Goal: Task Accomplishment & Management: Manage account settings

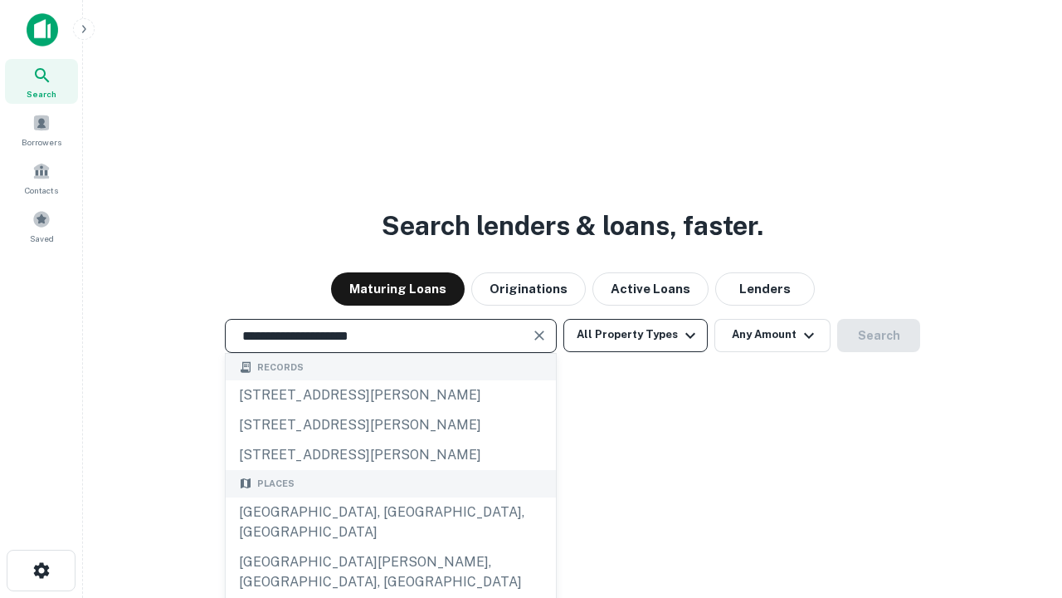
click at [390, 547] on div "[GEOGRAPHIC_DATA], [GEOGRAPHIC_DATA], [GEOGRAPHIC_DATA]" at bounding box center [391, 522] width 330 height 50
type input "**********"
click at [636, 334] on button "All Property Types" at bounding box center [636, 335] width 144 height 33
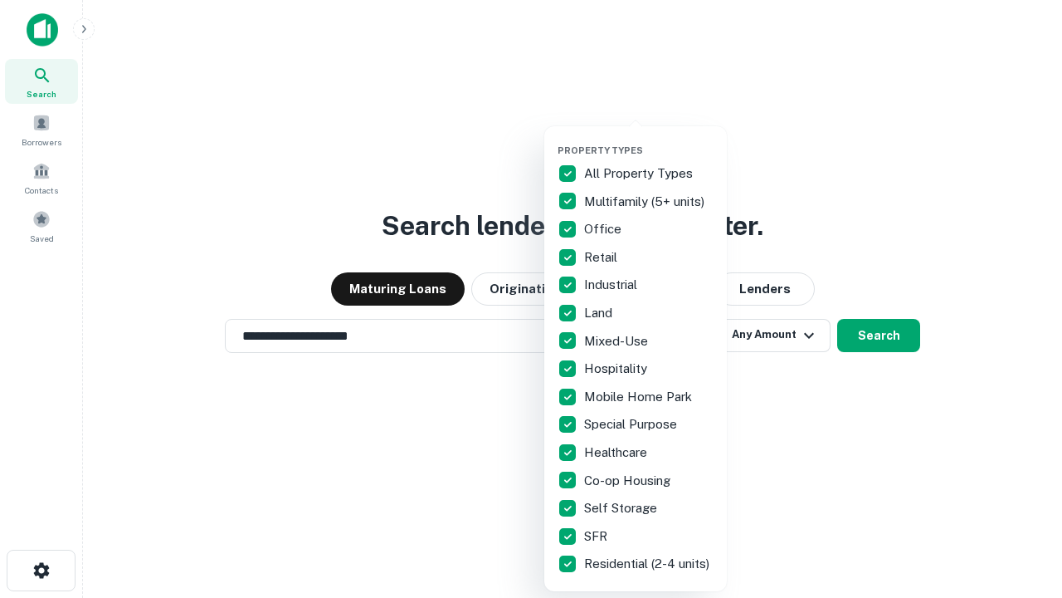
click at [649, 139] on button "button" at bounding box center [649, 139] width 183 height 1
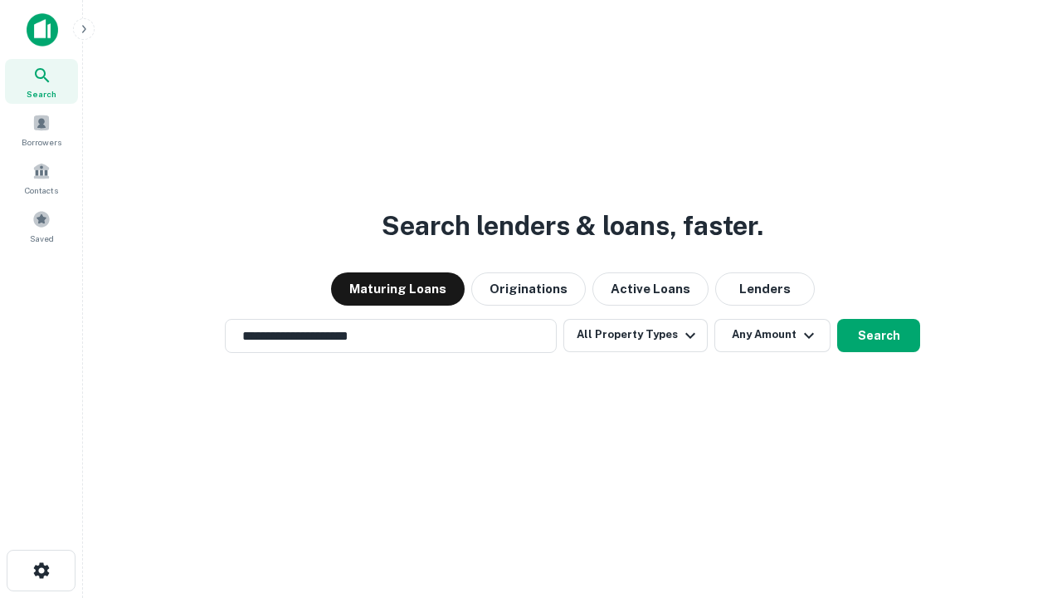
scroll to position [10, 200]
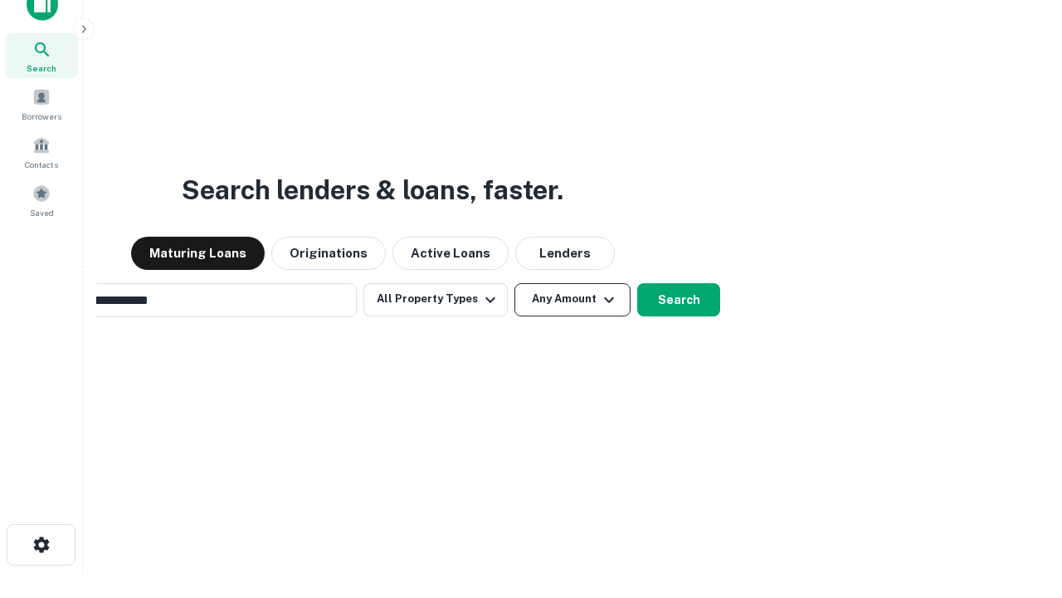
click at [515, 283] on button "Any Amount" at bounding box center [573, 299] width 116 height 33
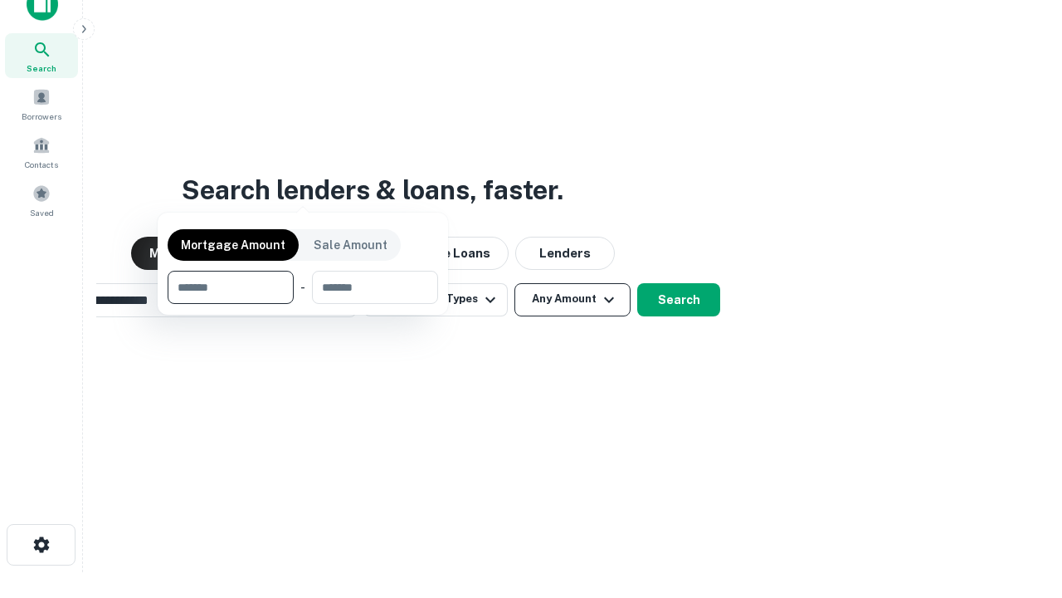
scroll to position [27, 0]
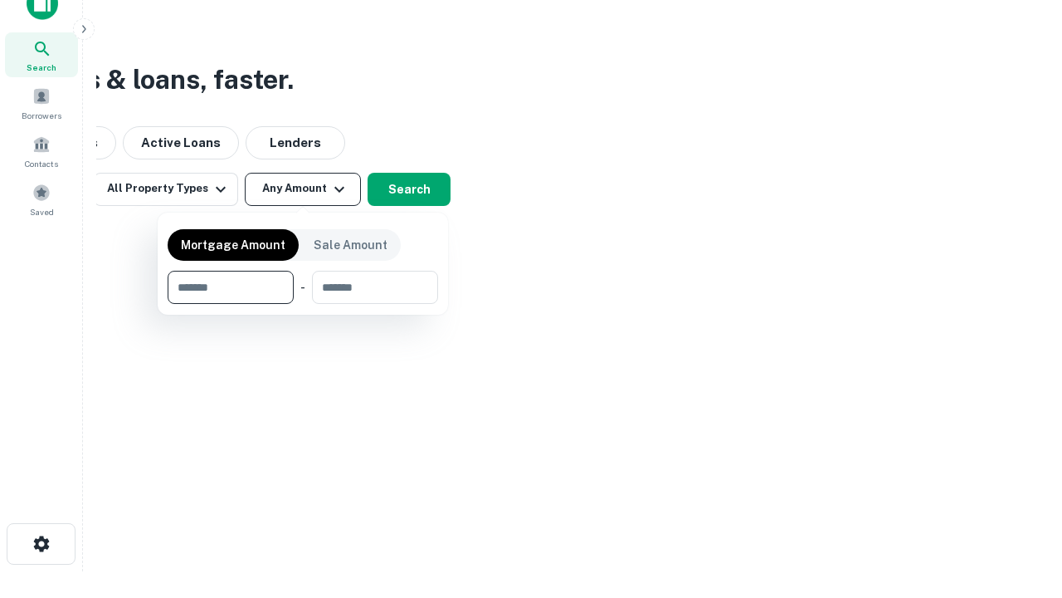
type input "*******"
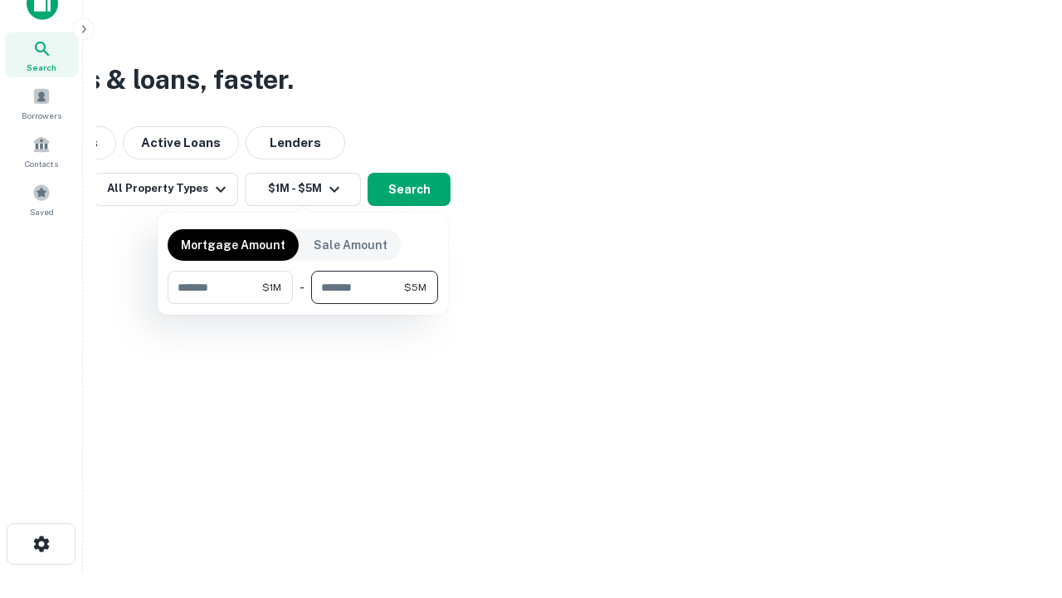
type input "*******"
click at [303, 304] on button "button" at bounding box center [303, 304] width 271 height 1
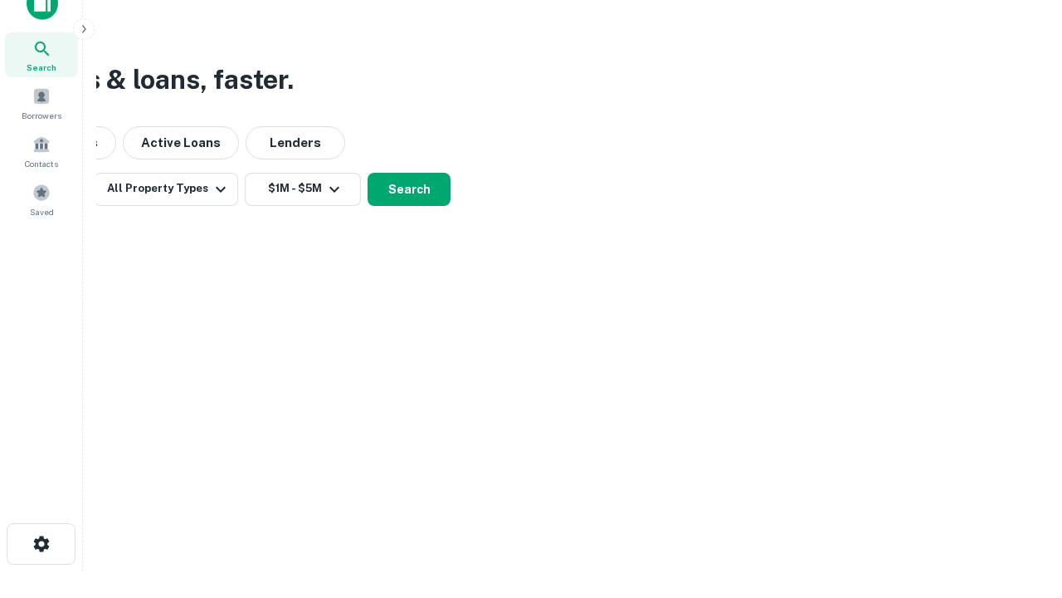
scroll to position [10, 306]
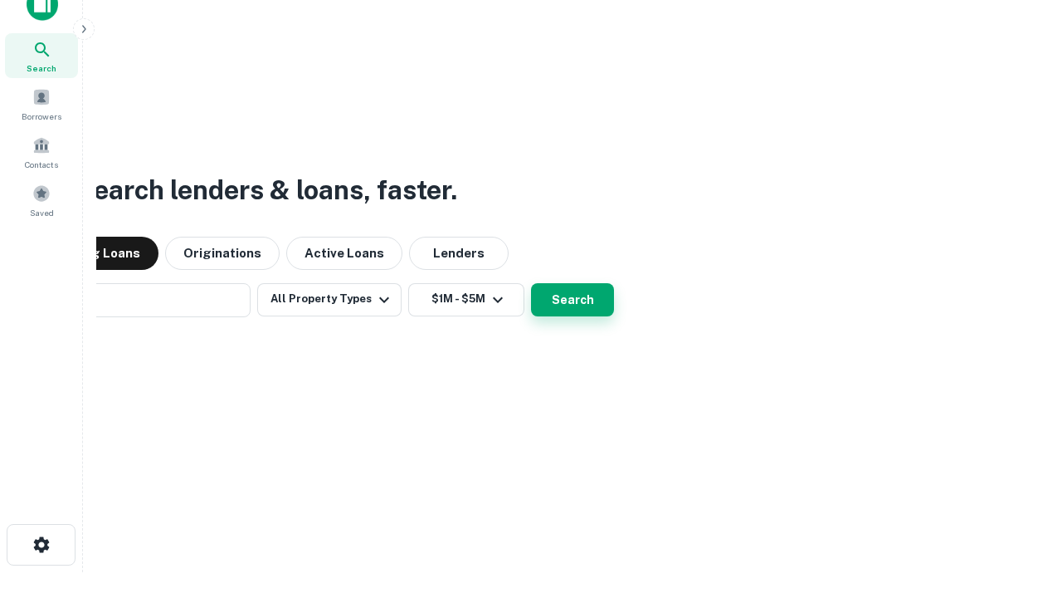
click at [531, 283] on button "Search" at bounding box center [572, 299] width 83 height 33
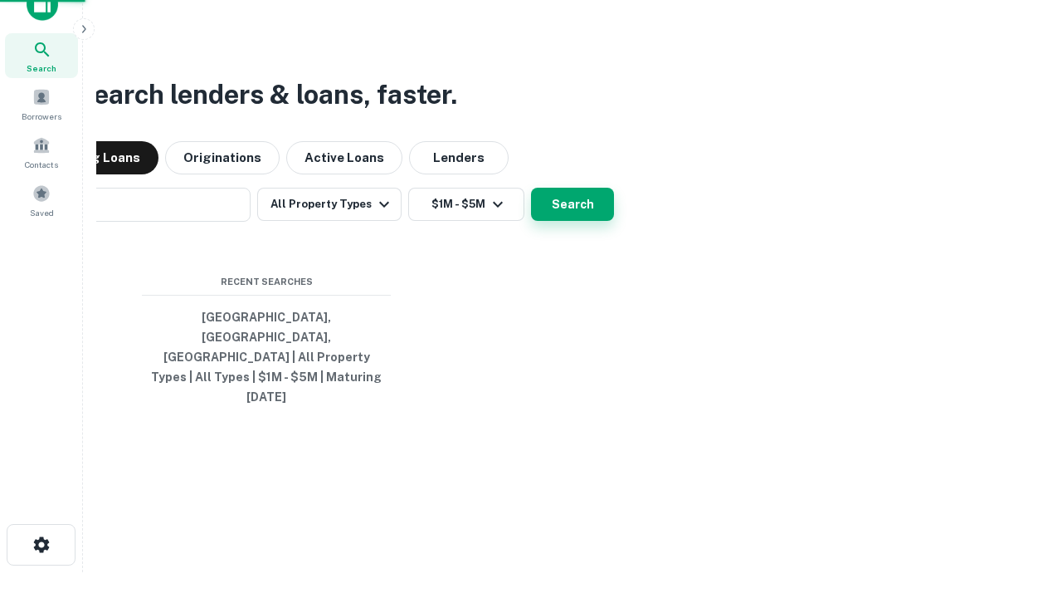
scroll to position [44, 470]
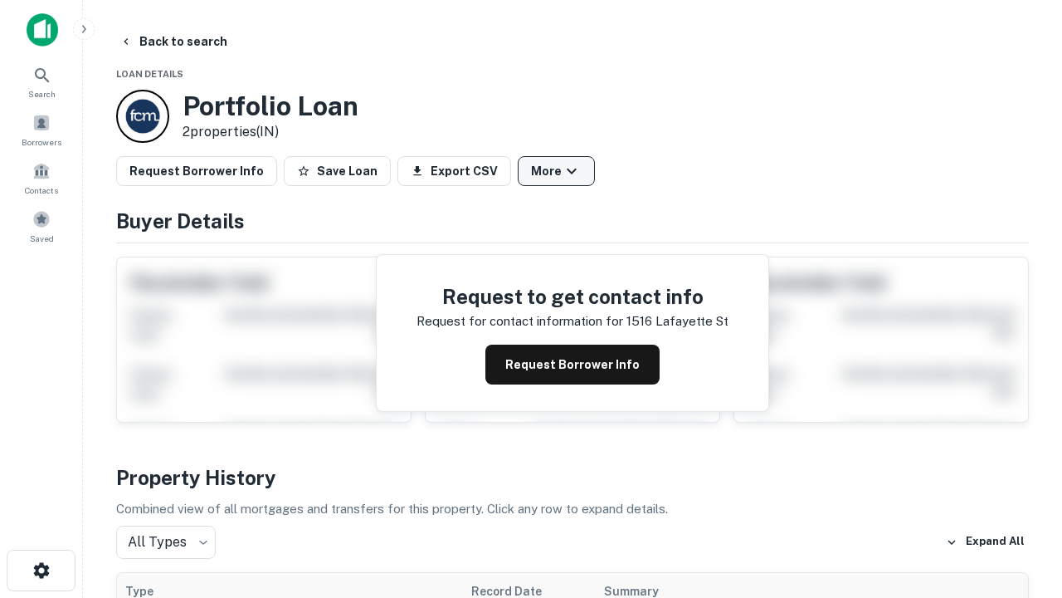
click at [556, 171] on button "More" at bounding box center [556, 171] width 77 height 30
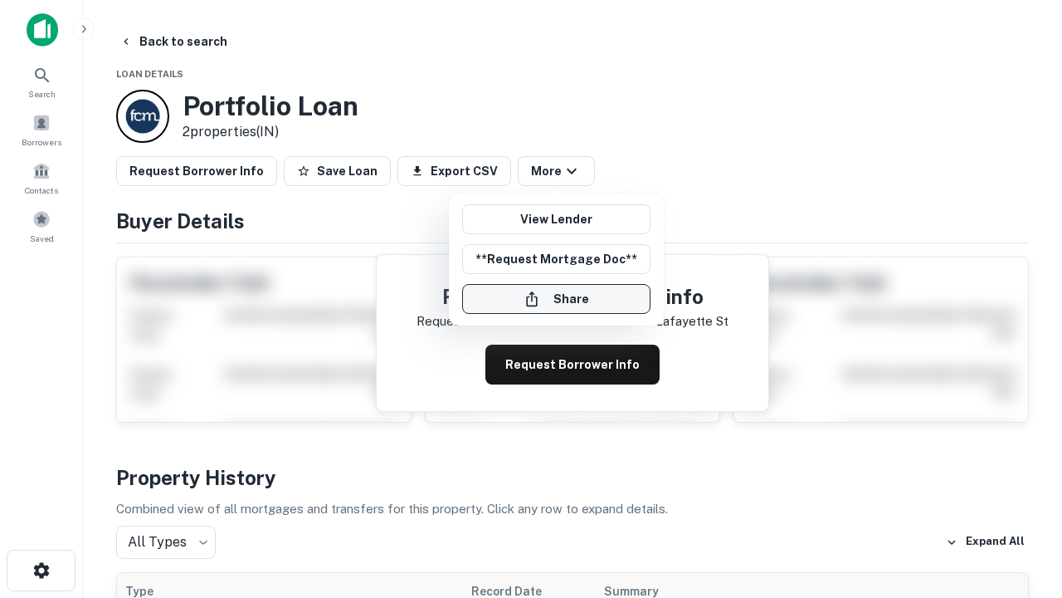
click at [556, 299] on button "Share" at bounding box center [556, 299] width 188 height 30
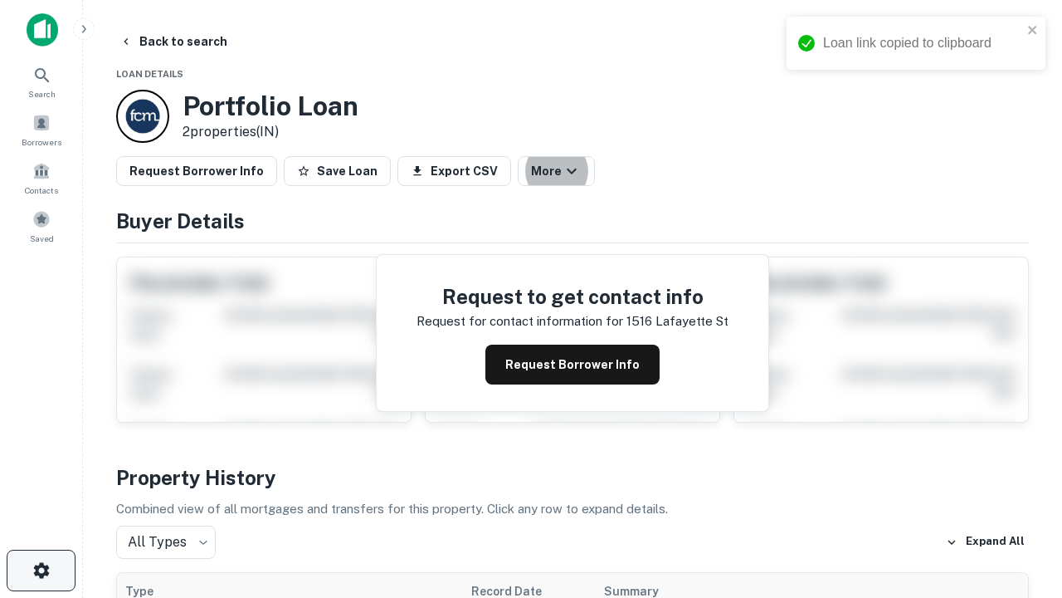
click at [41, 570] on icon "button" at bounding box center [42, 570] width 20 height 20
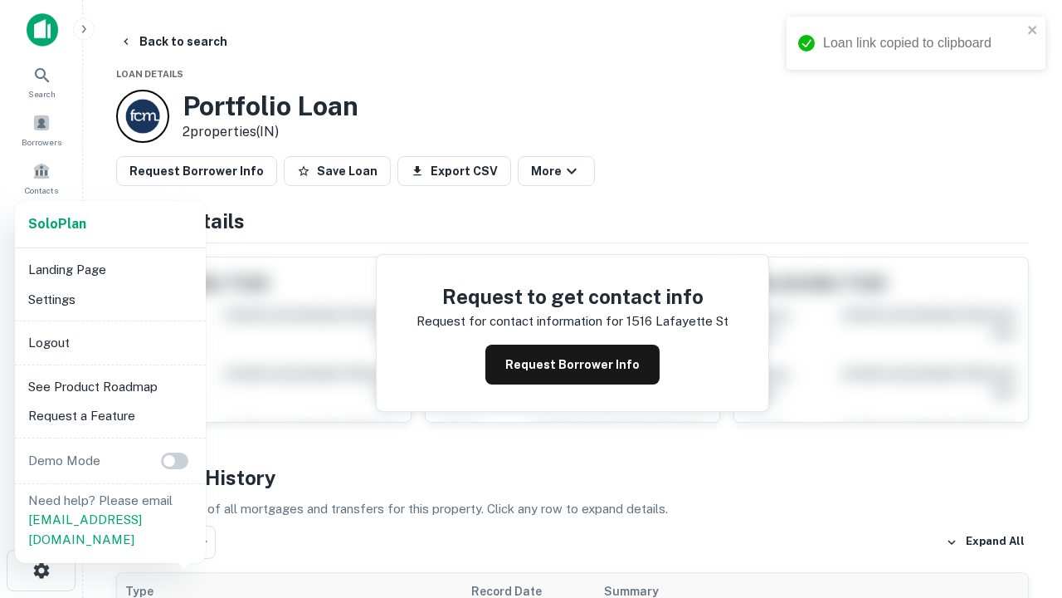
click at [110, 342] on li "Logout" at bounding box center [111, 343] width 178 height 30
